Goal: Task Accomplishment & Management: Use online tool/utility

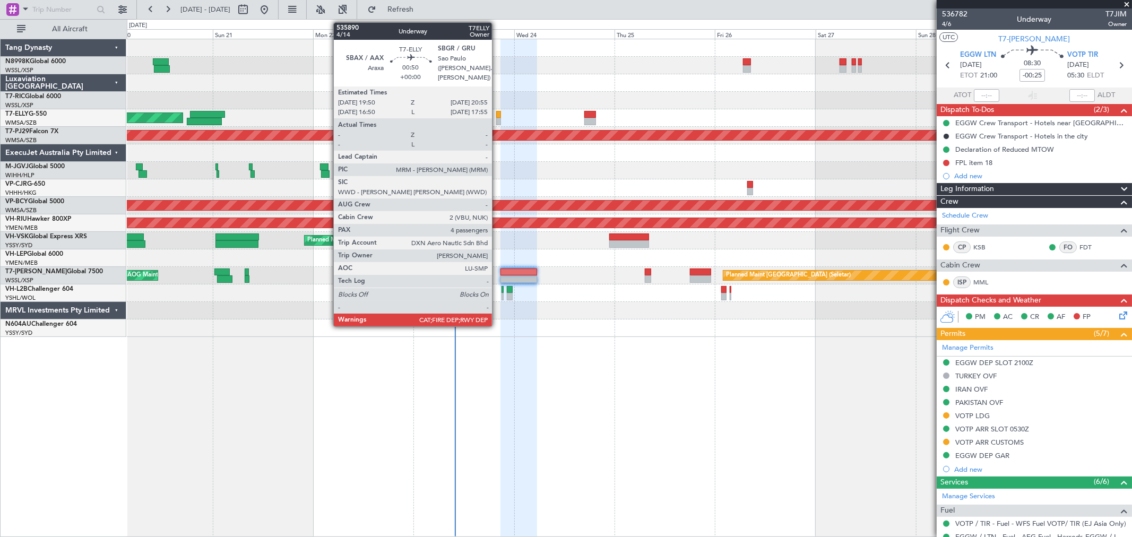
click at [497, 114] on div at bounding box center [498, 114] width 5 height 7
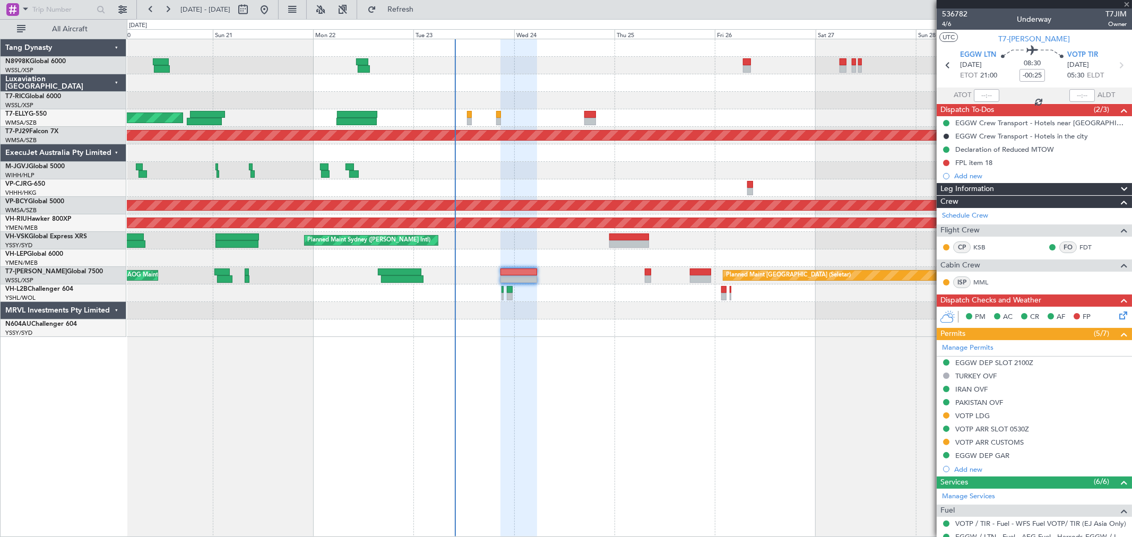
type input "4"
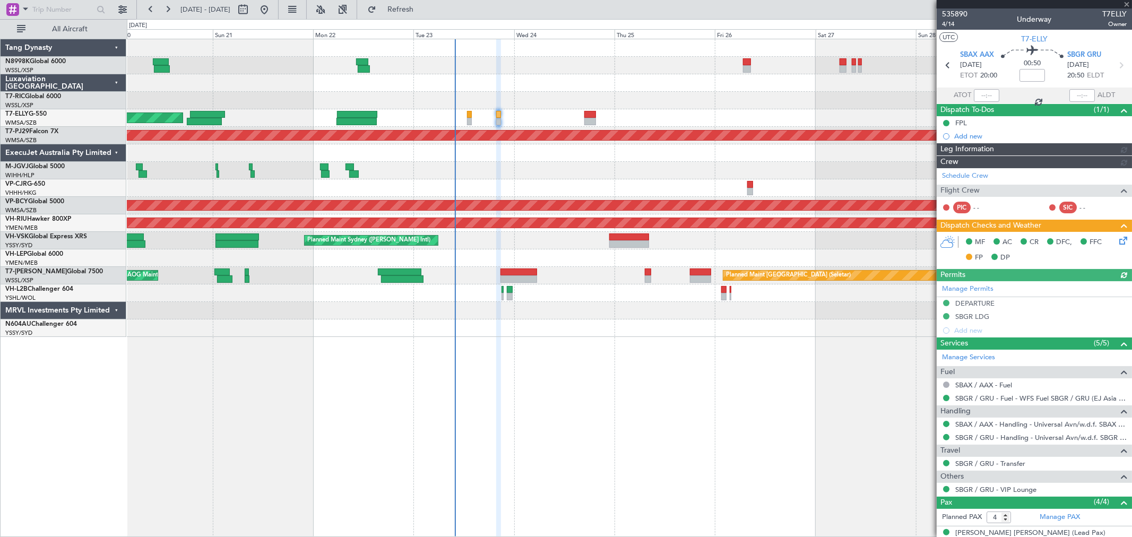
type input "[PERSON_NAME] (KYA)"
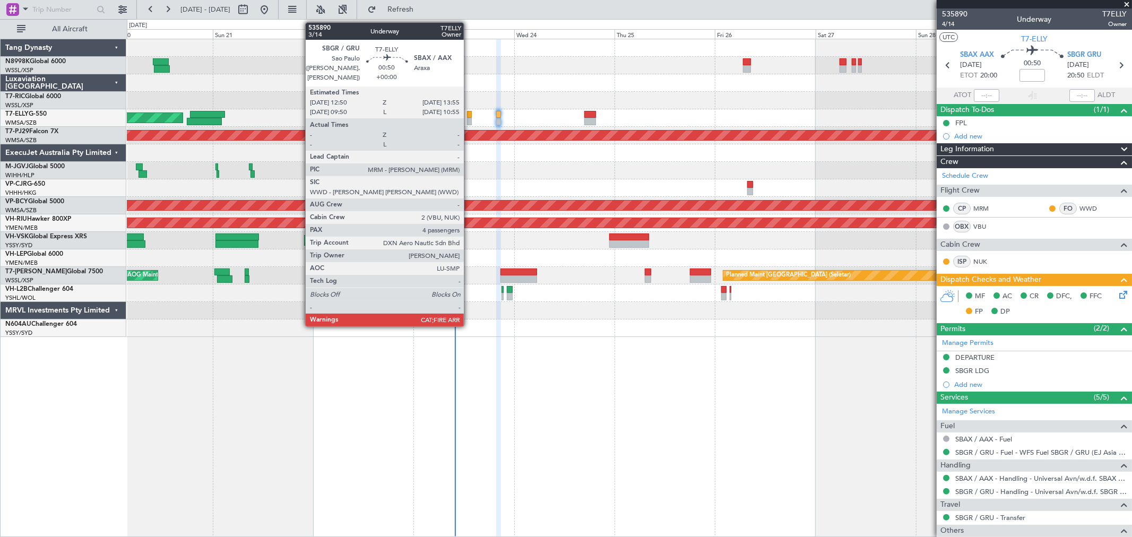
click at [469, 122] on div at bounding box center [469, 121] width 5 height 7
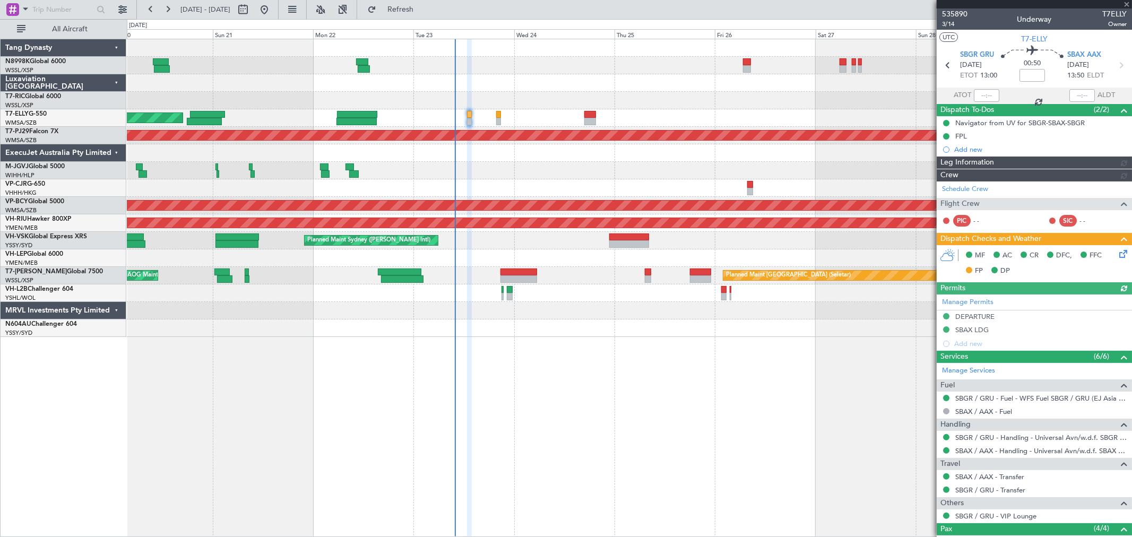
type input "[PERSON_NAME] (KYA)"
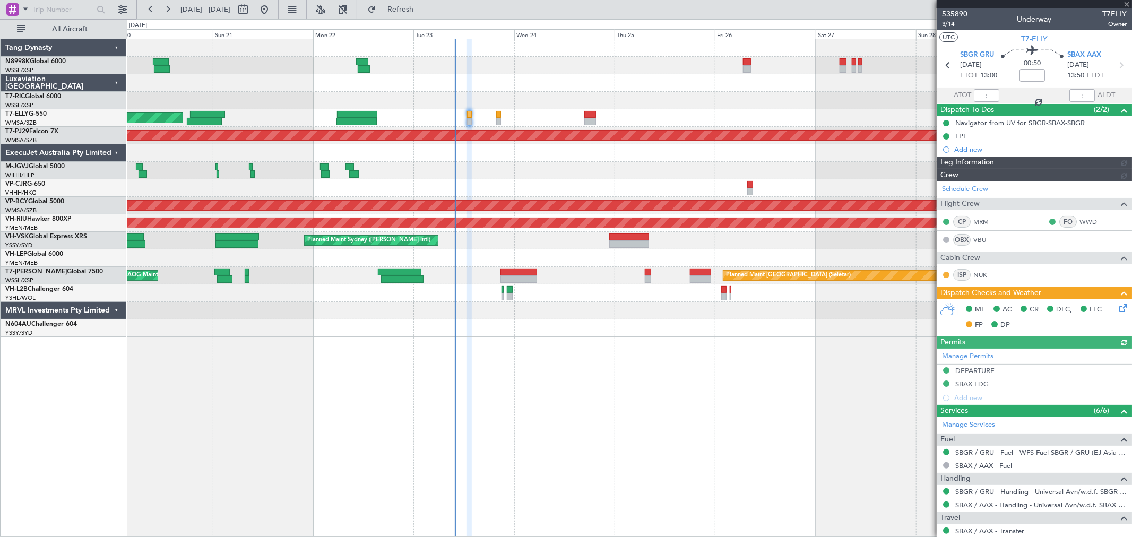
type input "[PERSON_NAME] (KYA)"
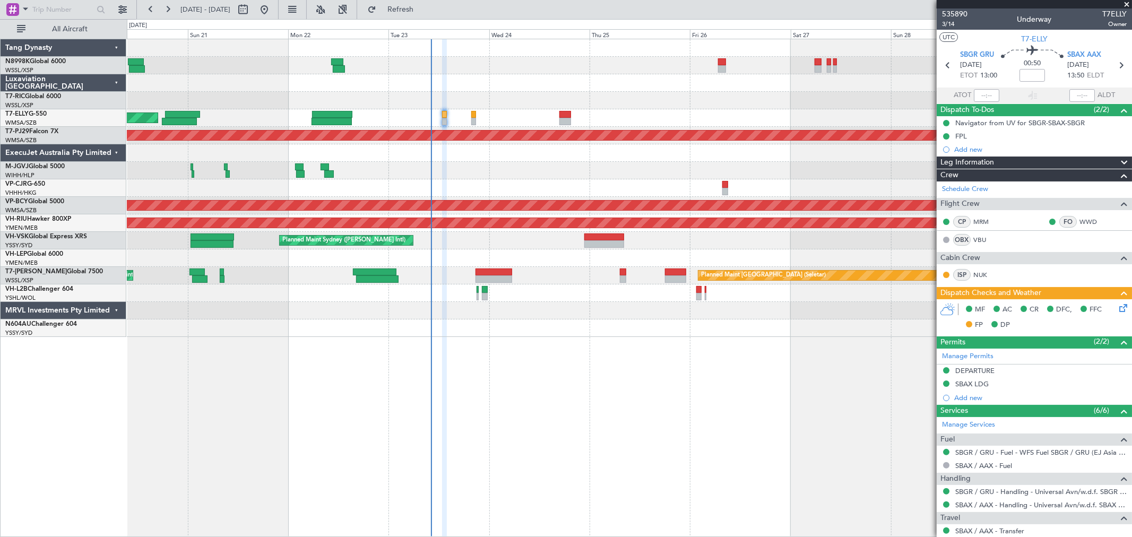
click at [680, 115] on div "[PERSON_NAME] [GEOGRAPHIC_DATA] (Dubai Intl) Planned Maint [GEOGRAPHIC_DATA] ([…" at bounding box center [629, 188] width 1004 height 298
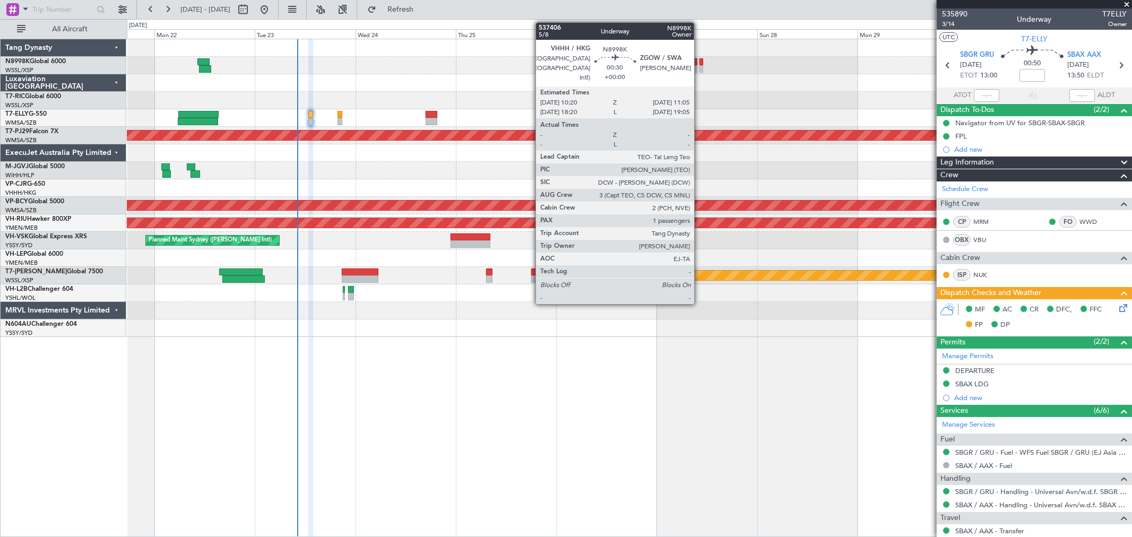
click at [699, 64] on div at bounding box center [700, 61] width 3 height 7
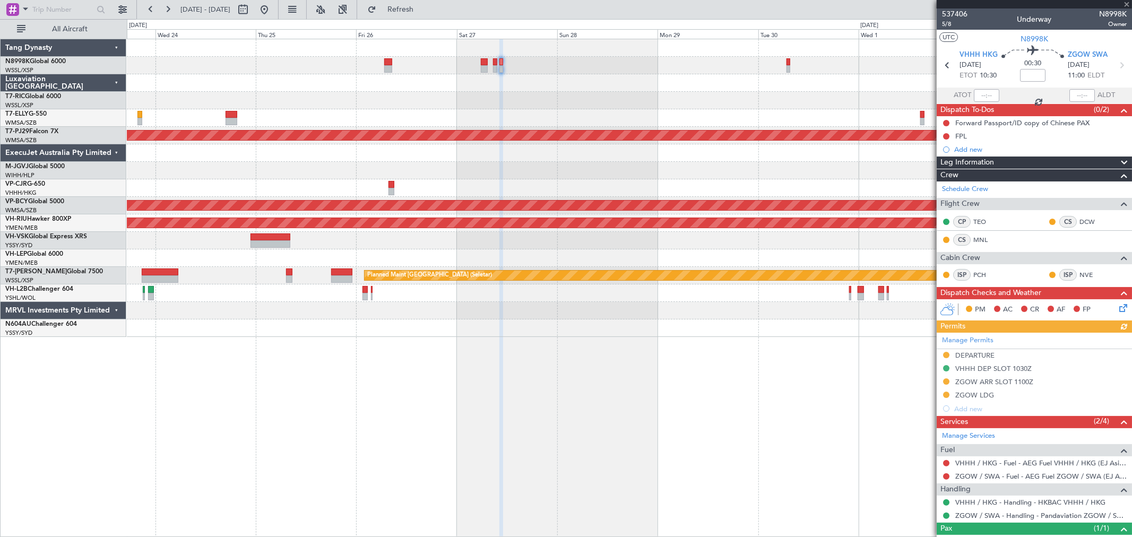
click at [437, 125] on div "Planned Maint [GEOGRAPHIC_DATA] (Sultan [PERSON_NAME] [PERSON_NAME] - Subang) U…" at bounding box center [629, 188] width 1004 height 298
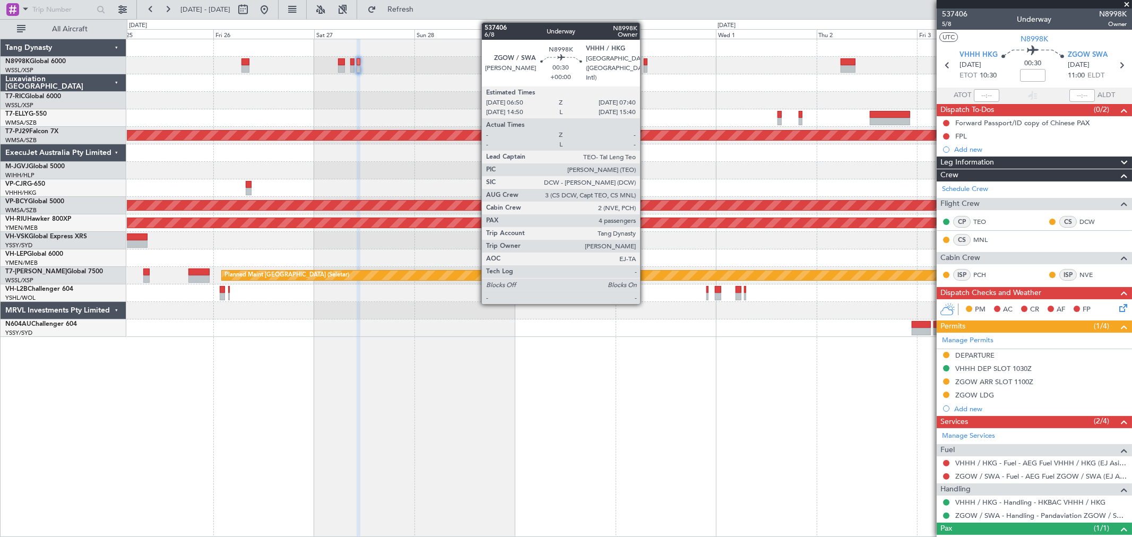
click at [645, 67] on div at bounding box center [646, 68] width 4 height 7
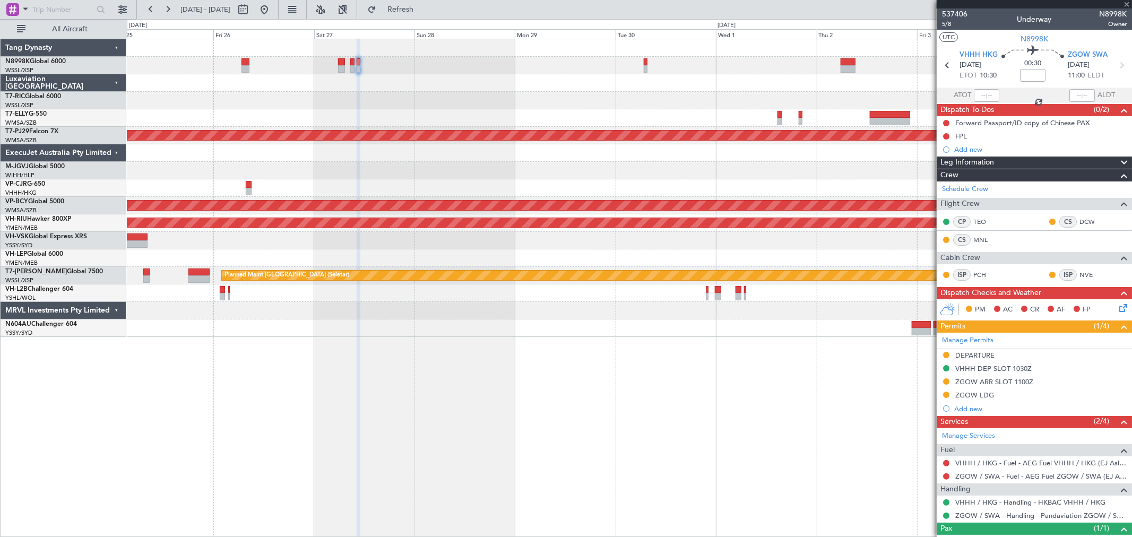
type input "4"
